Goal: Task Accomplishment & Management: Manage account settings

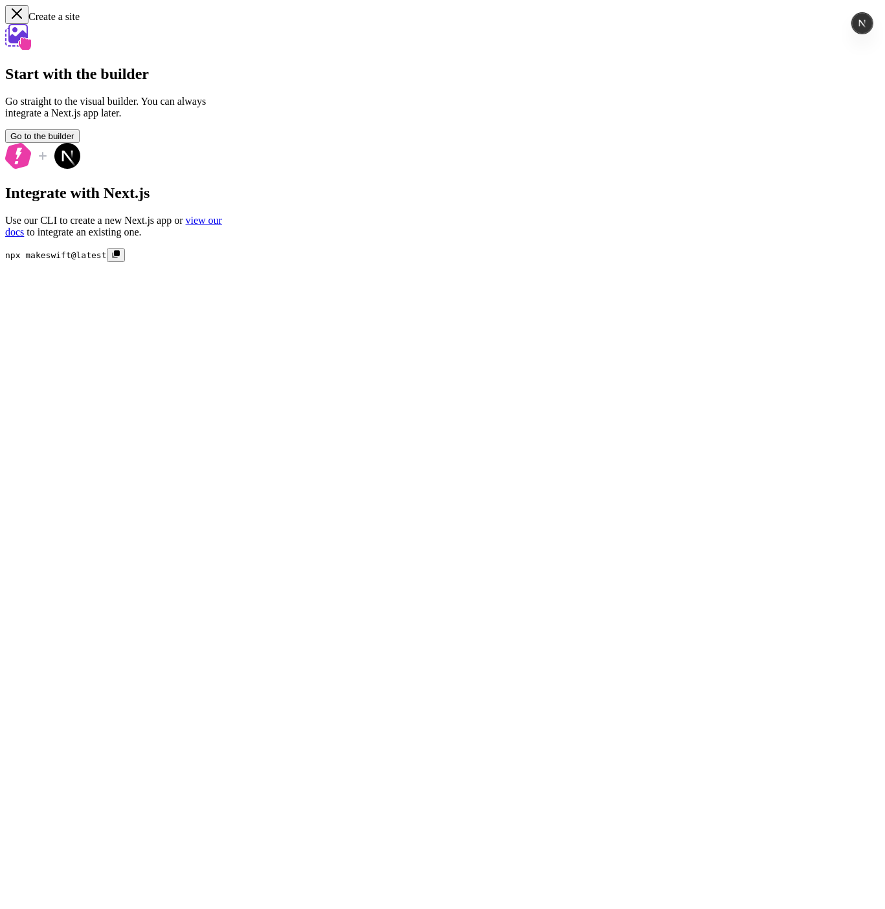
click at [22, 16] on icon "button" at bounding box center [16, 13] width 13 height 13
click at [15, 16] on icon "button" at bounding box center [16, 13] width 13 height 13
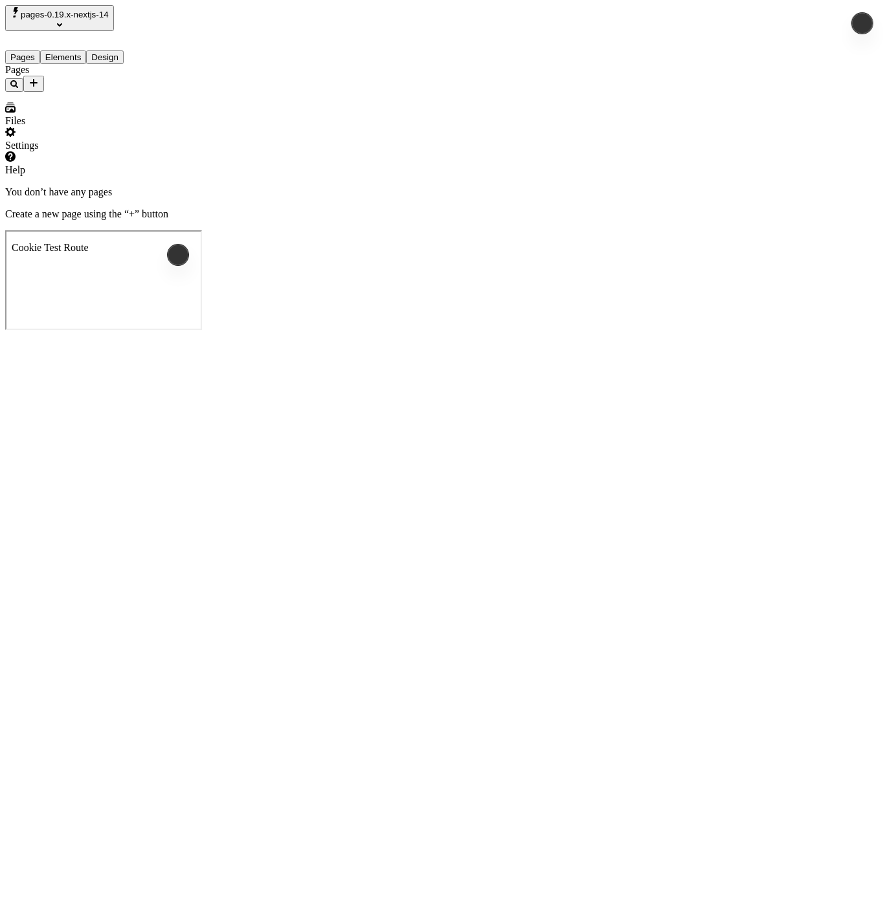
click at [109, 12] on span "pages-0.19.x-nextjs-14" at bounding box center [65, 15] width 88 height 10
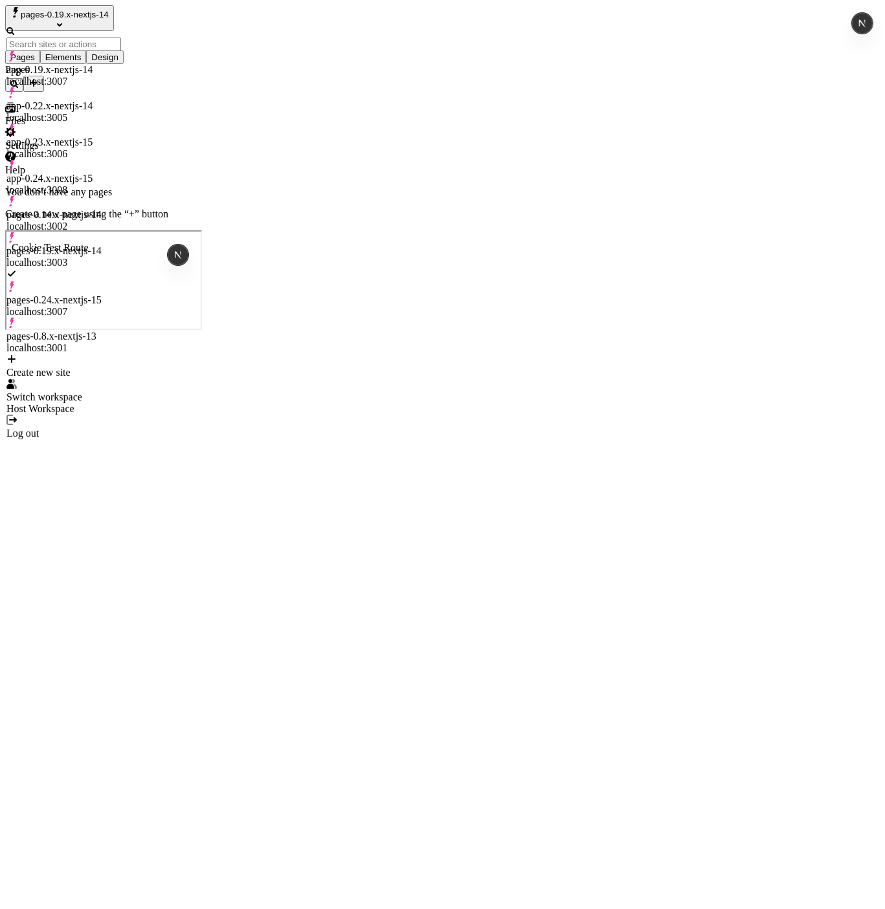
click at [46, 92] on div "Pages" at bounding box center [82, 78] width 155 height 28
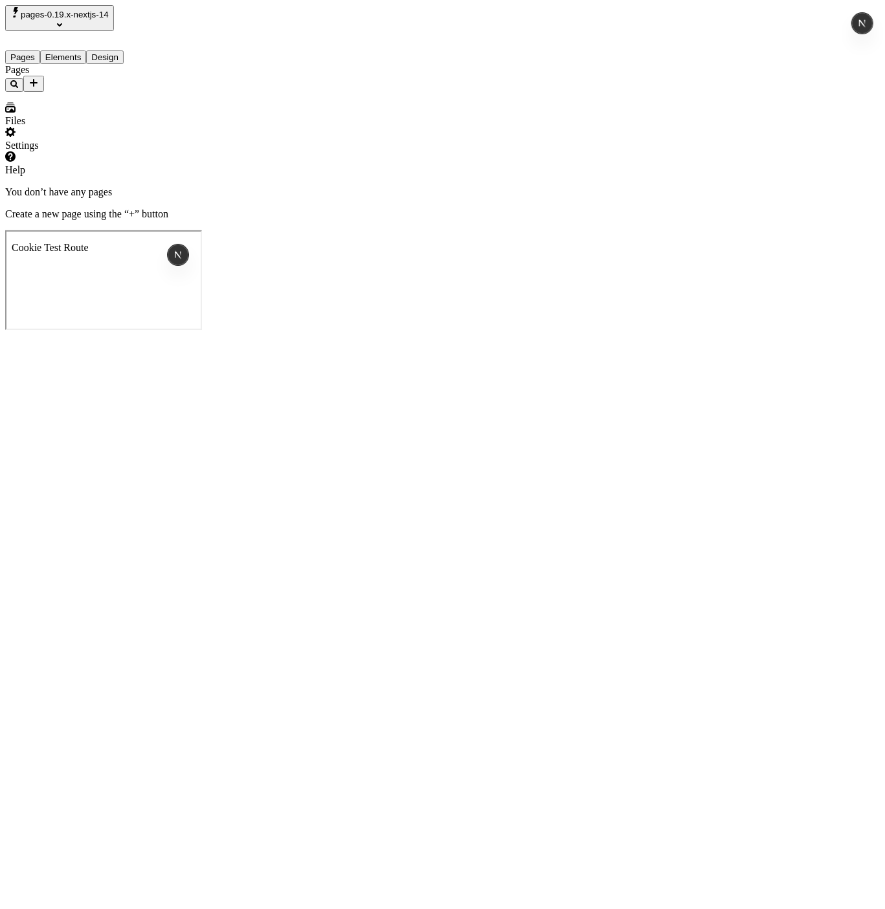
click at [49, 151] on div "Settings" at bounding box center [82, 146] width 155 height 12
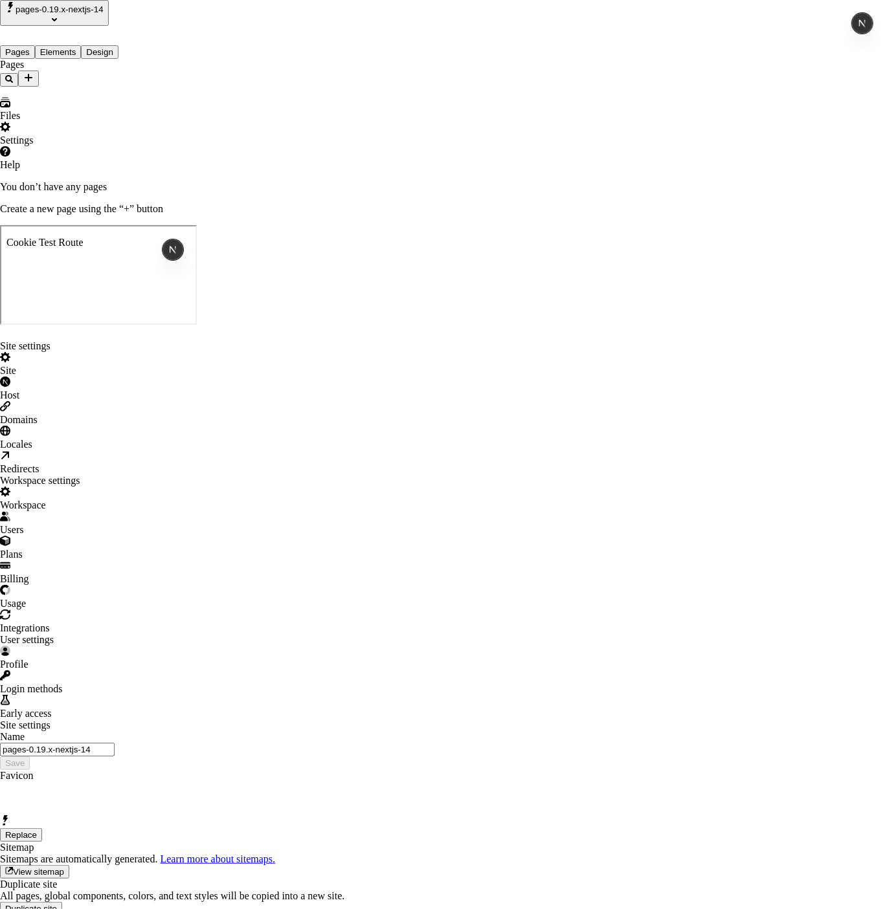
type input "pages-0.19.x-nextjs-14"
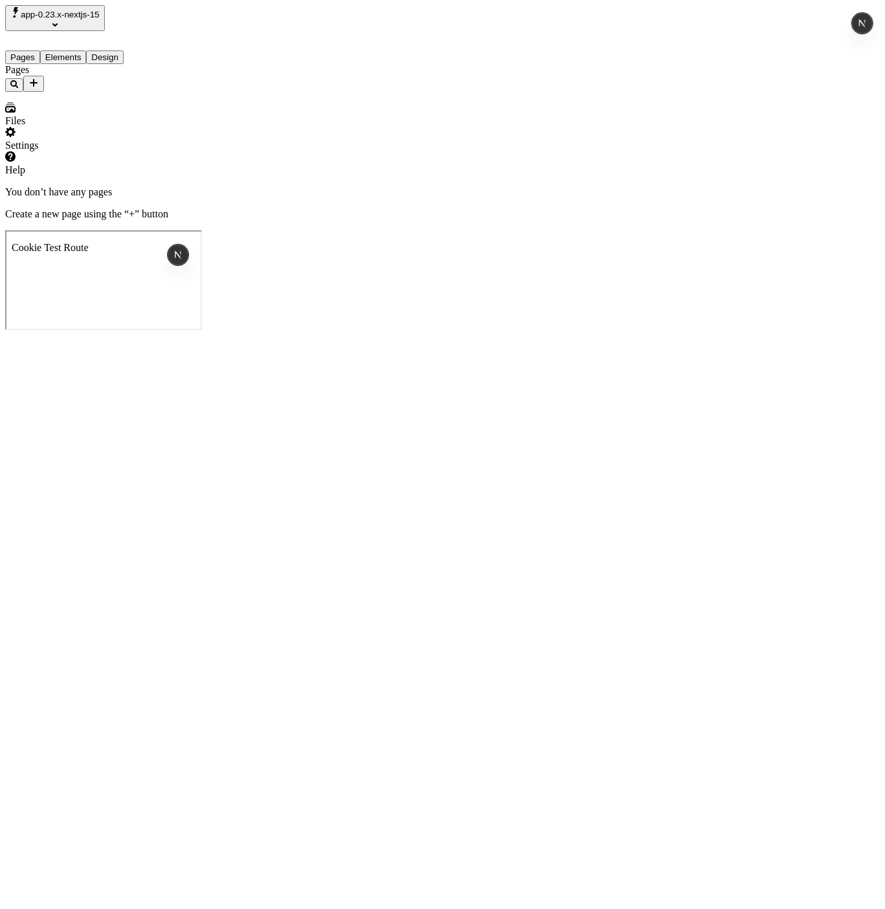
click at [100, 19] on span "app-0.23.x-nextjs-15" at bounding box center [60, 15] width 79 height 10
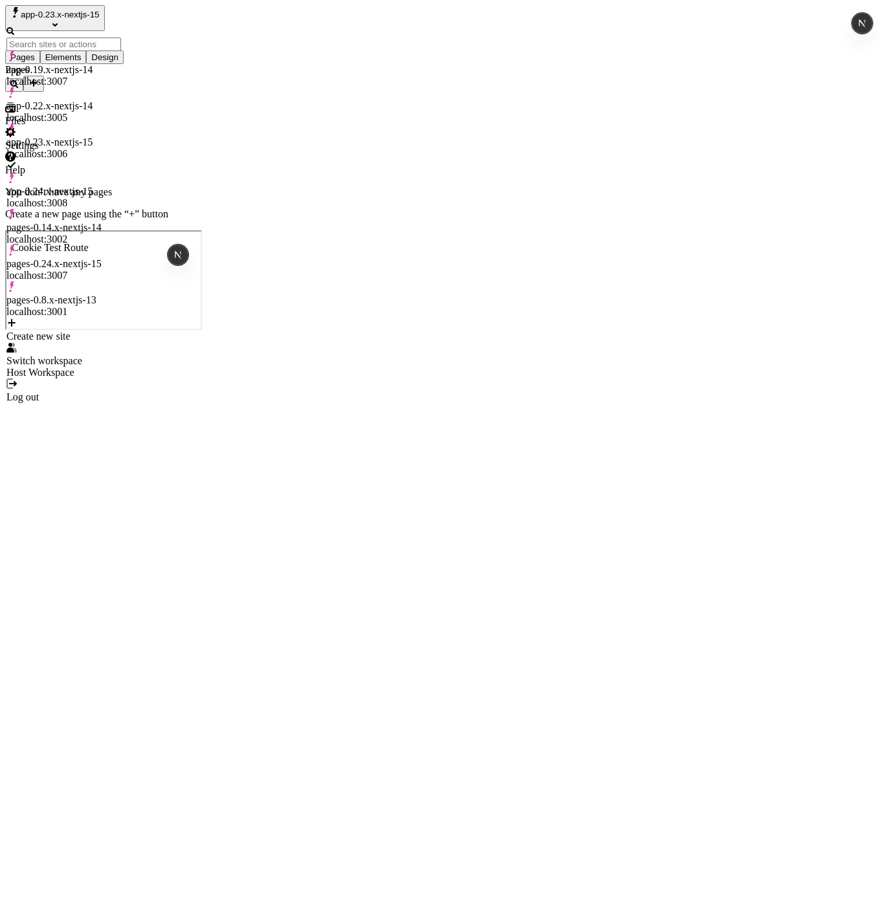
click at [43, 92] on div "Pages" at bounding box center [82, 78] width 155 height 28
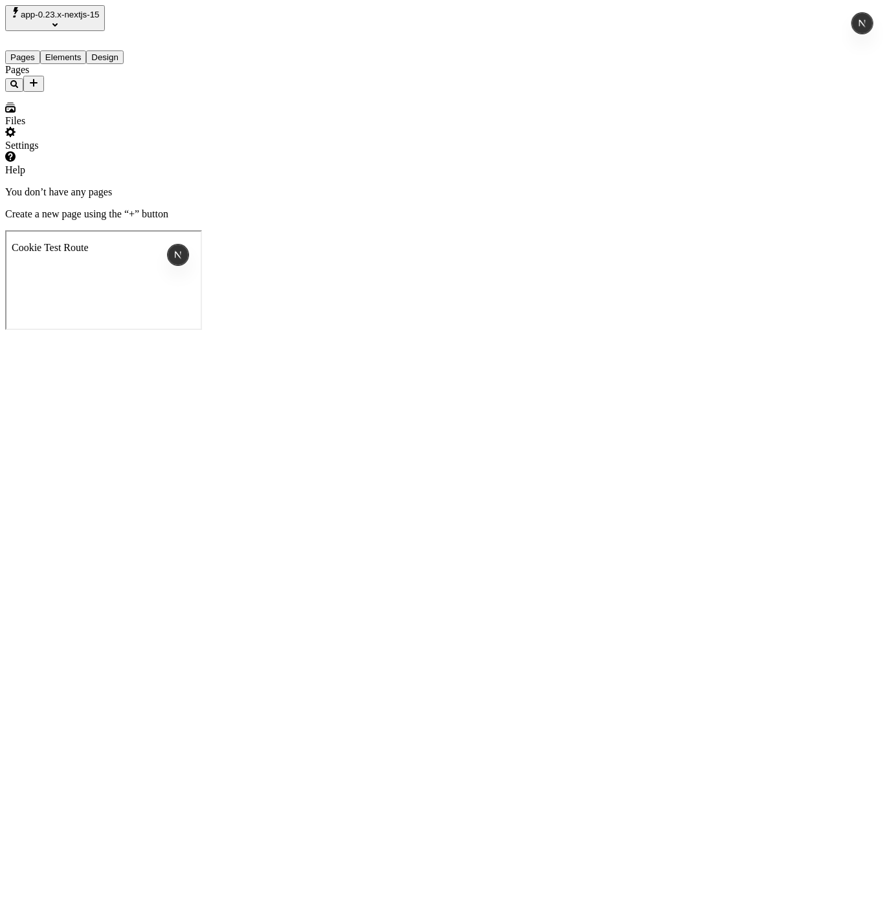
click at [39, 92] on div "Pages" at bounding box center [82, 78] width 155 height 28
click at [72, 151] on div "Settings" at bounding box center [82, 139] width 155 height 25
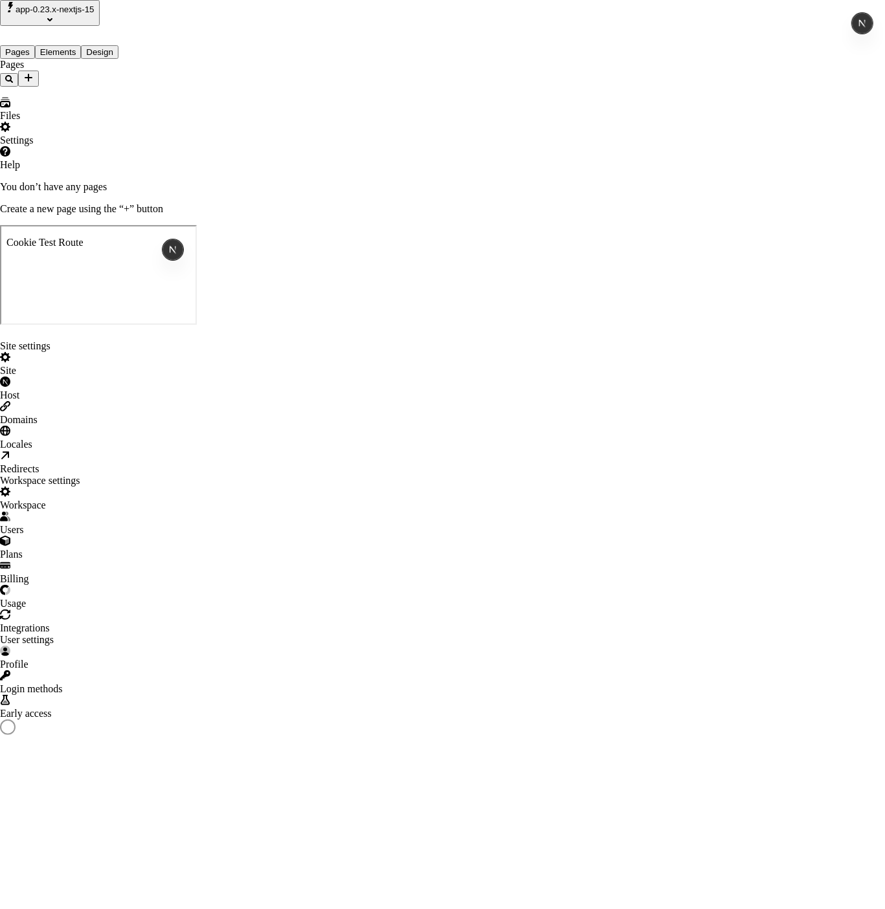
click at [192, 377] on div "Host" at bounding box center [442, 389] width 885 height 25
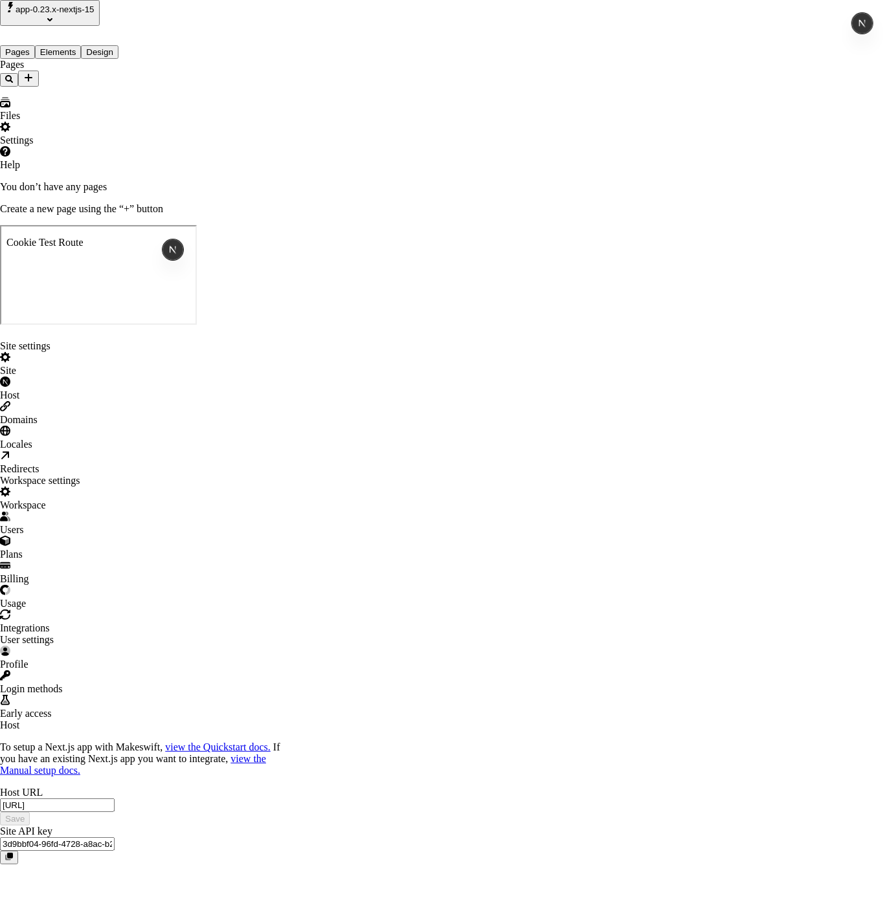
click at [13, 853] on rect "button" at bounding box center [10, 856] width 6 height 6
click at [115, 838] on input "3d9bbf04-96fd-4728-a8ac-b290c09eb9c6" at bounding box center [57, 845] width 115 height 14
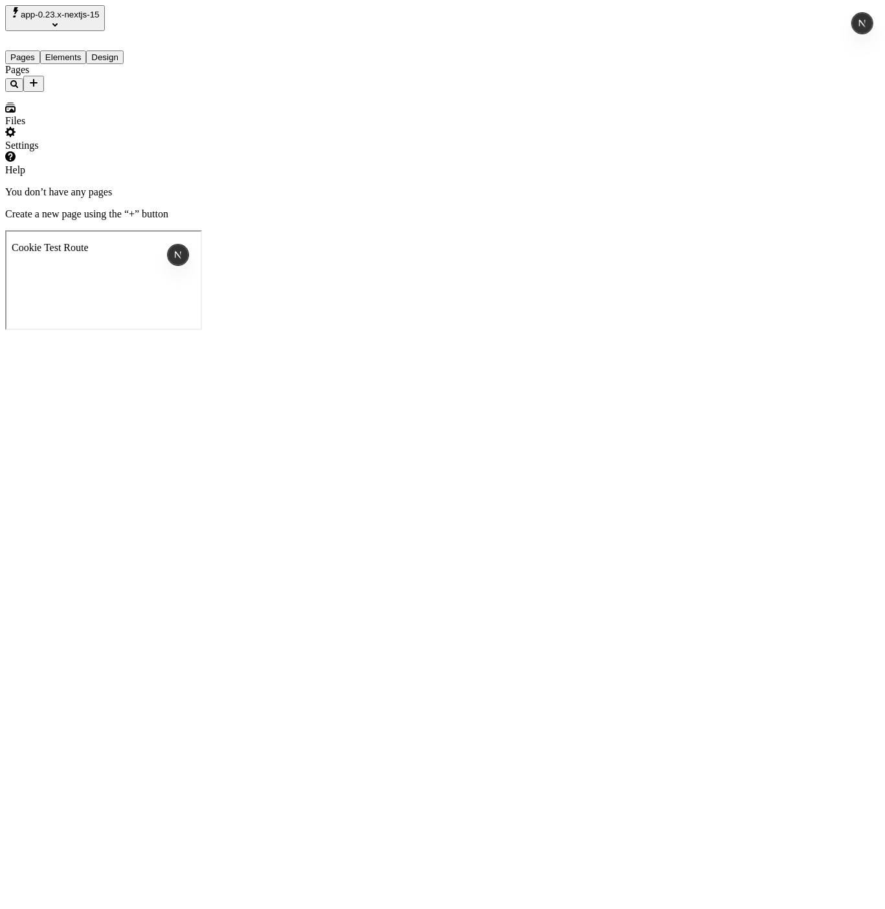
click at [342, 186] on div "You don’t have any pages Create a new page using the “+” button" at bounding box center [442, 203] width 874 height 34
click at [392, 186] on div "You don’t have any pages Create a new page using the “+” button" at bounding box center [442, 203] width 874 height 34
click at [318, 186] on div "You don’t have any pages Create a new page using the “+” button" at bounding box center [442, 203] width 874 height 34
click at [303, 186] on div "You don’t have any pages Create a new page using the “+” button" at bounding box center [442, 203] width 874 height 34
click at [671, 220] on div "You don’t have any pages Create a new page using the “+” button" at bounding box center [442, 203] width 874 height 34
